Goal: Information Seeking & Learning: Learn about a topic

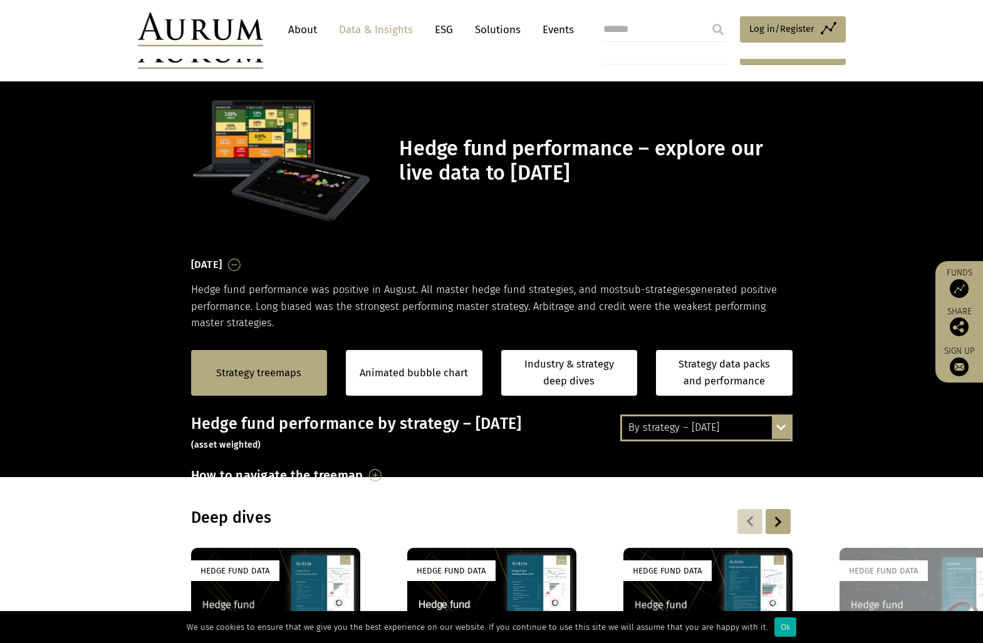
scroll to position [250, 0]
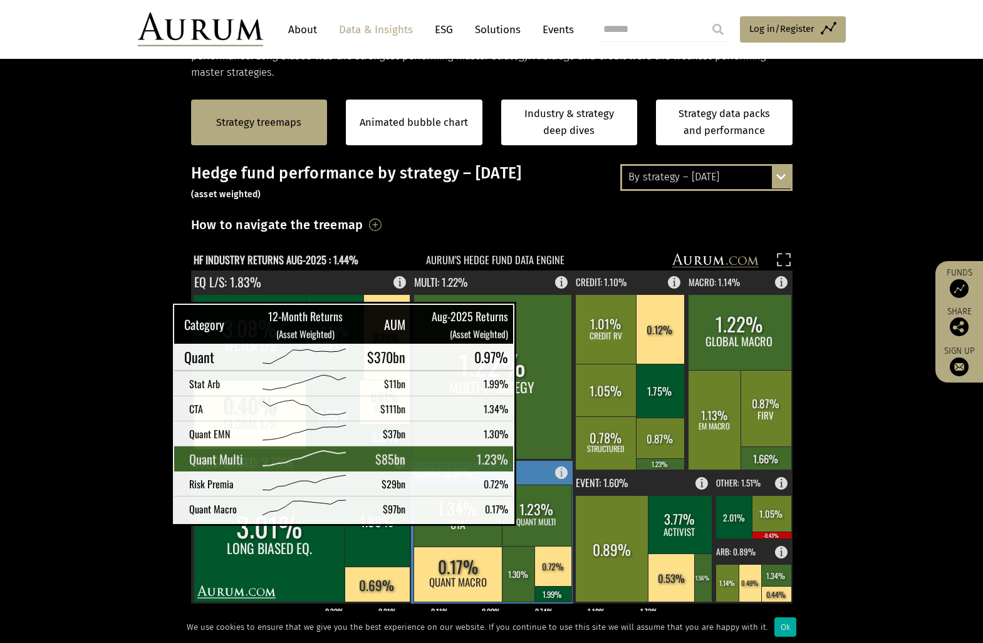
click at [534, 512] on rect at bounding box center [537, 515] width 70 height 61
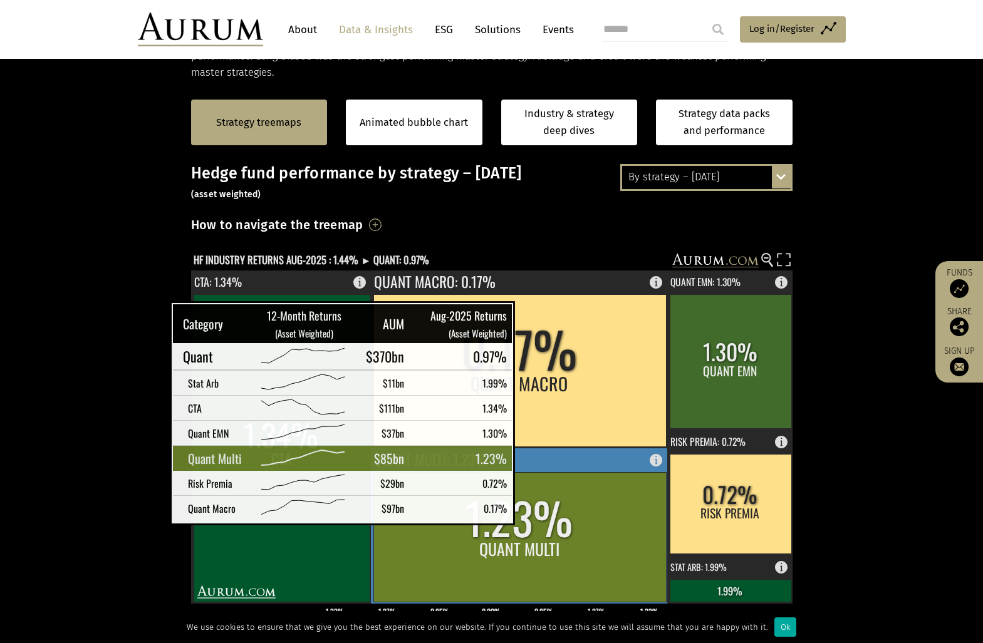
click at [533, 512] on rect at bounding box center [519, 537] width 292 height 130
